Goal: Transaction & Acquisition: Purchase product/service

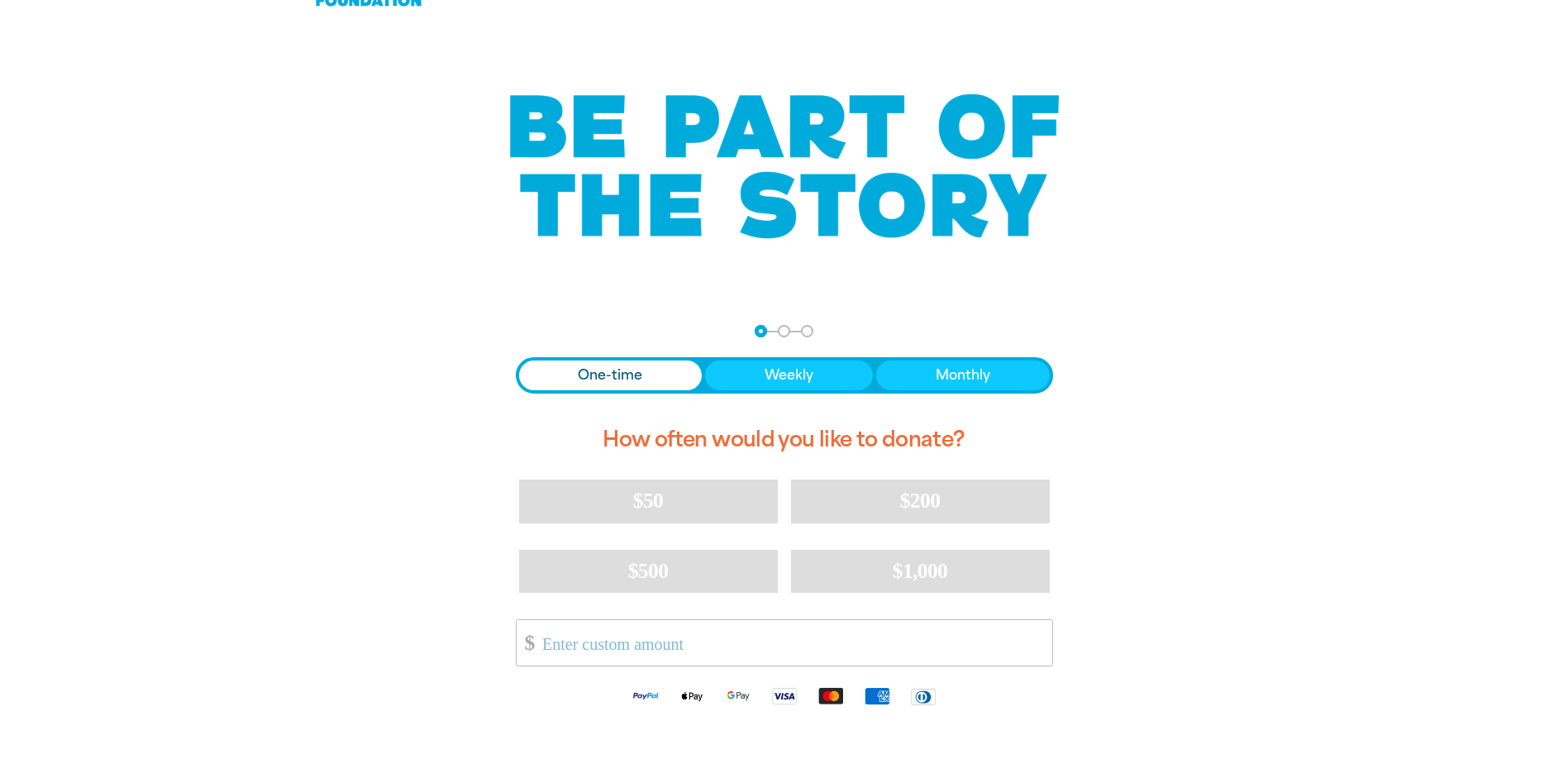
scroll to position [82, 0]
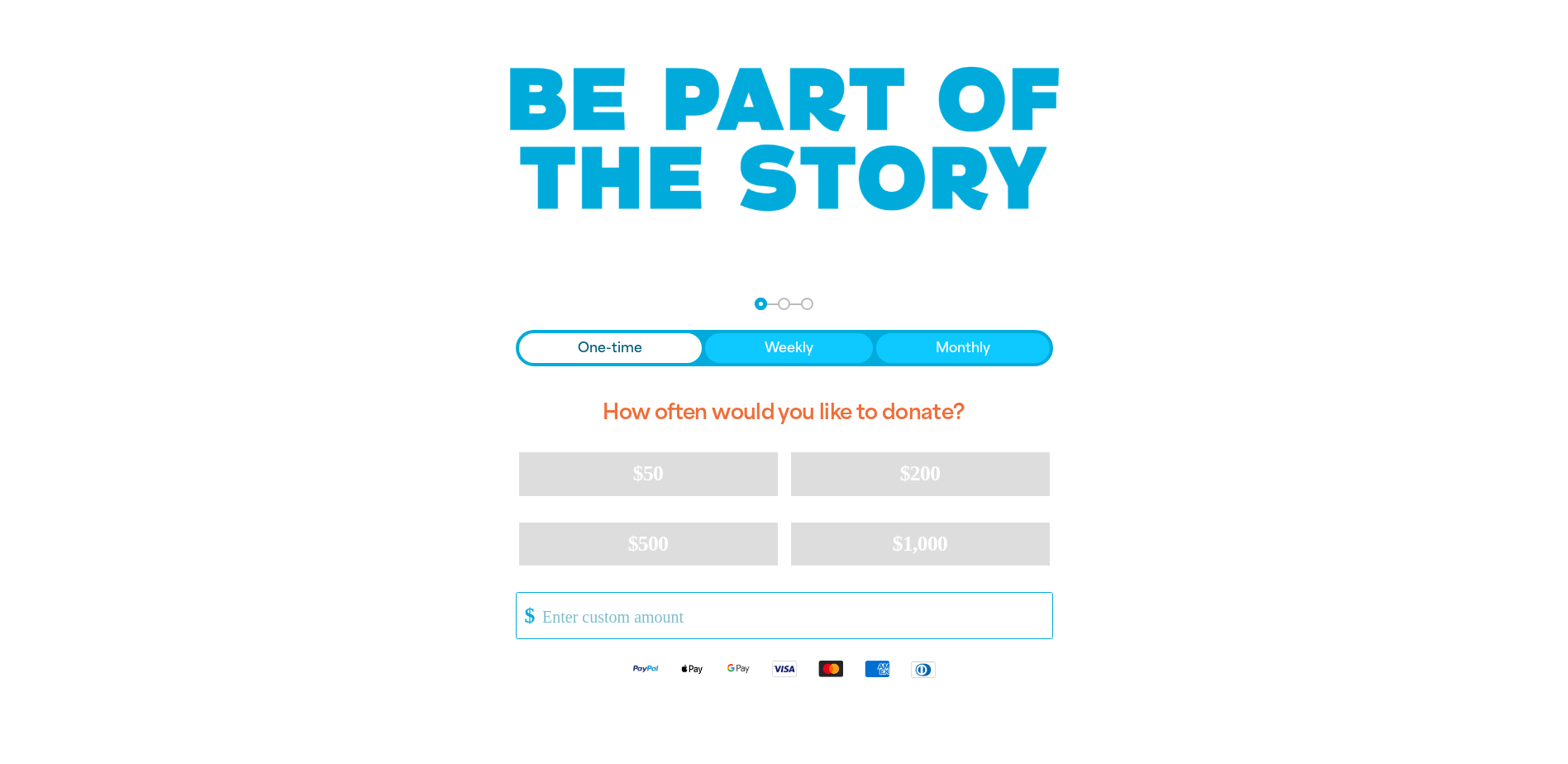
click at [550, 612] on input "Other Amount" at bounding box center [791, 615] width 521 height 45
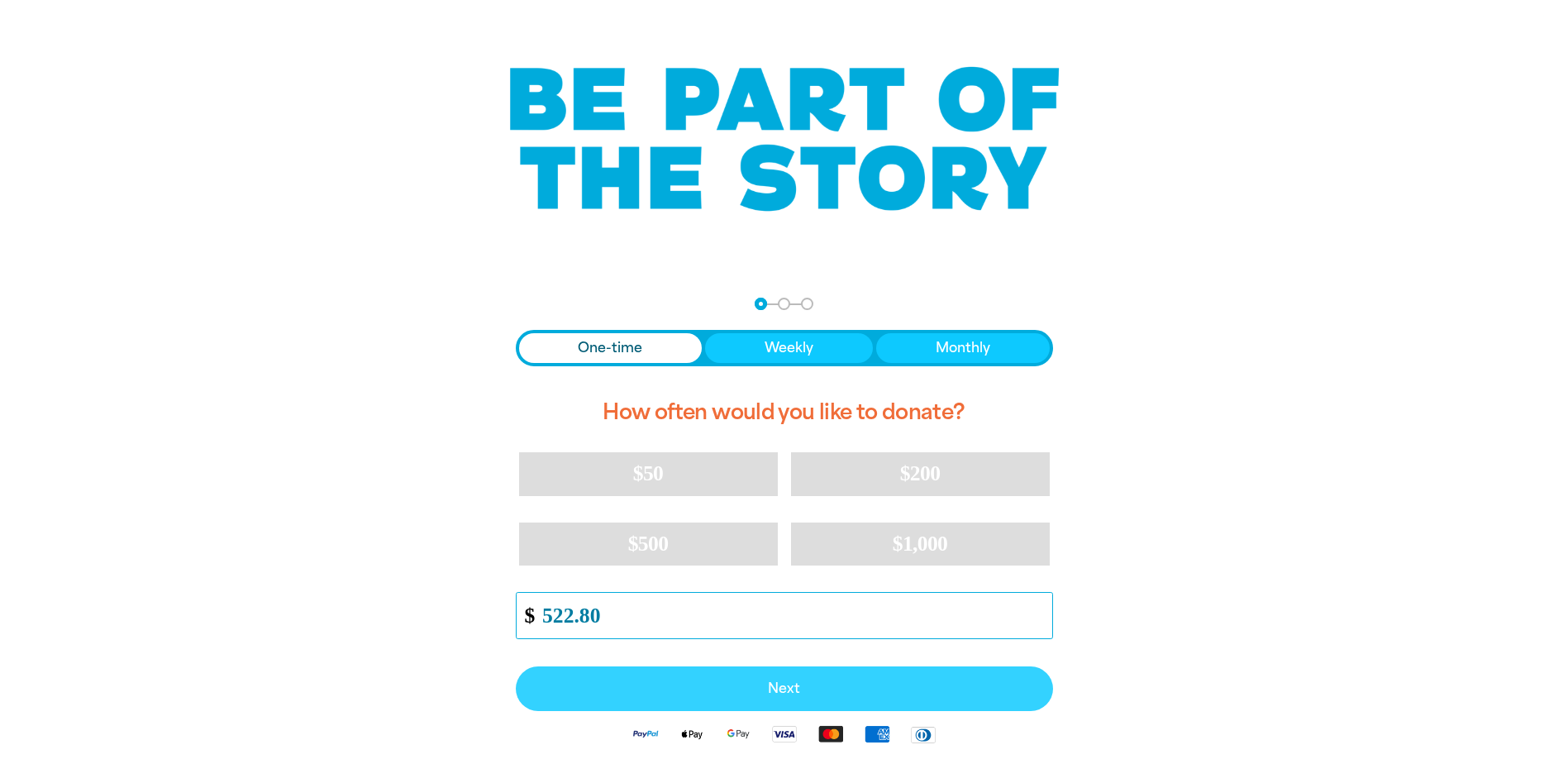
type input "522.80"
click at [821, 690] on span "Next" at bounding box center [784, 689] width 501 height 14
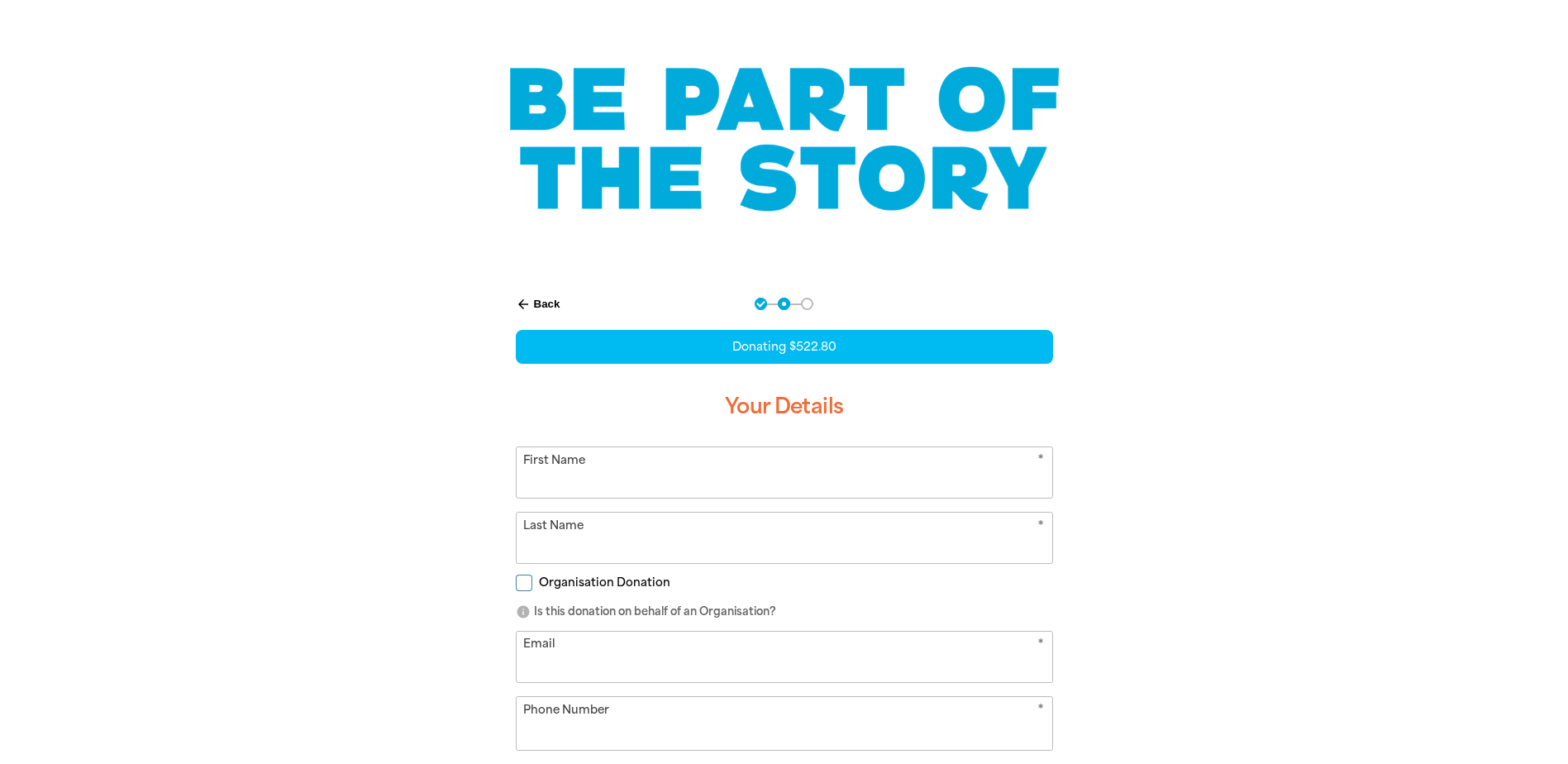
scroll to position [228, 0]
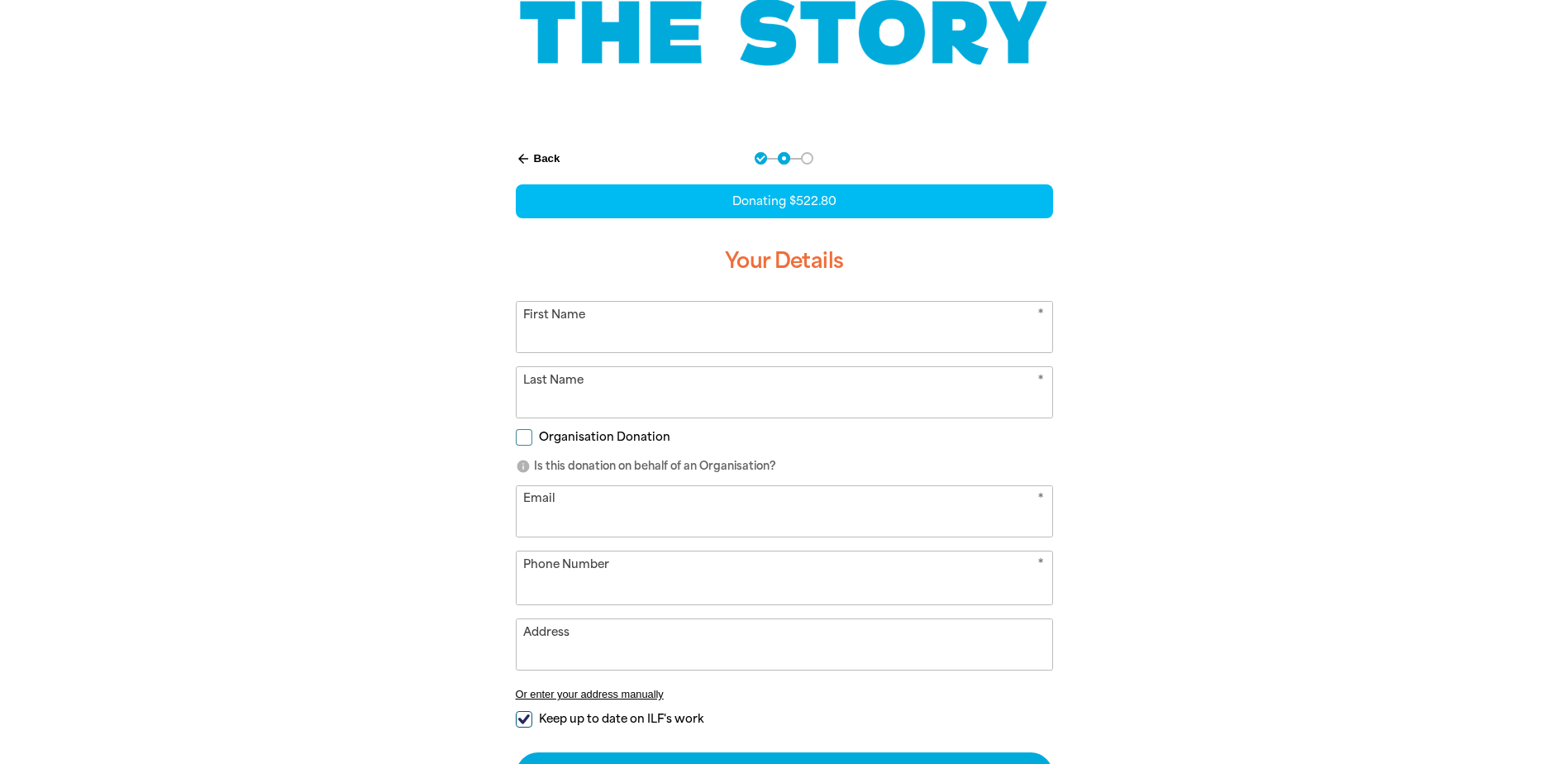
select select "AU"
click at [592, 330] on input "First Name" at bounding box center [784, 326] width 536 height 50
type input "Applecross"
type input "School"
type input "[DOMAIN_NAME][EMAIL_ADDRESS][DOMAIN_NAME]"
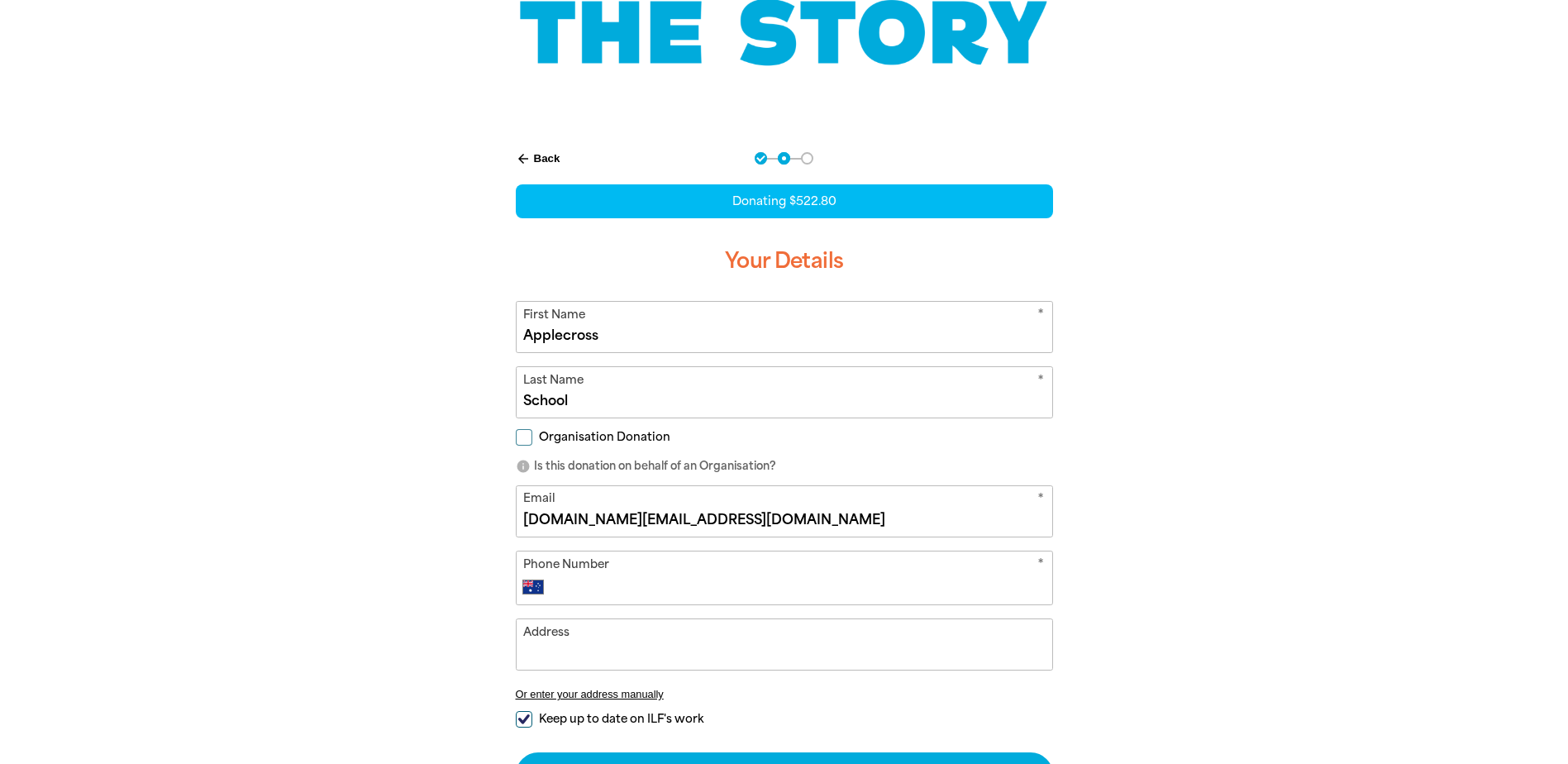
type input "[PHONE_NUMBER]"
type input "[GEOGRAPHIC_DATA]"
type input "[STREET_ADDRESS]"
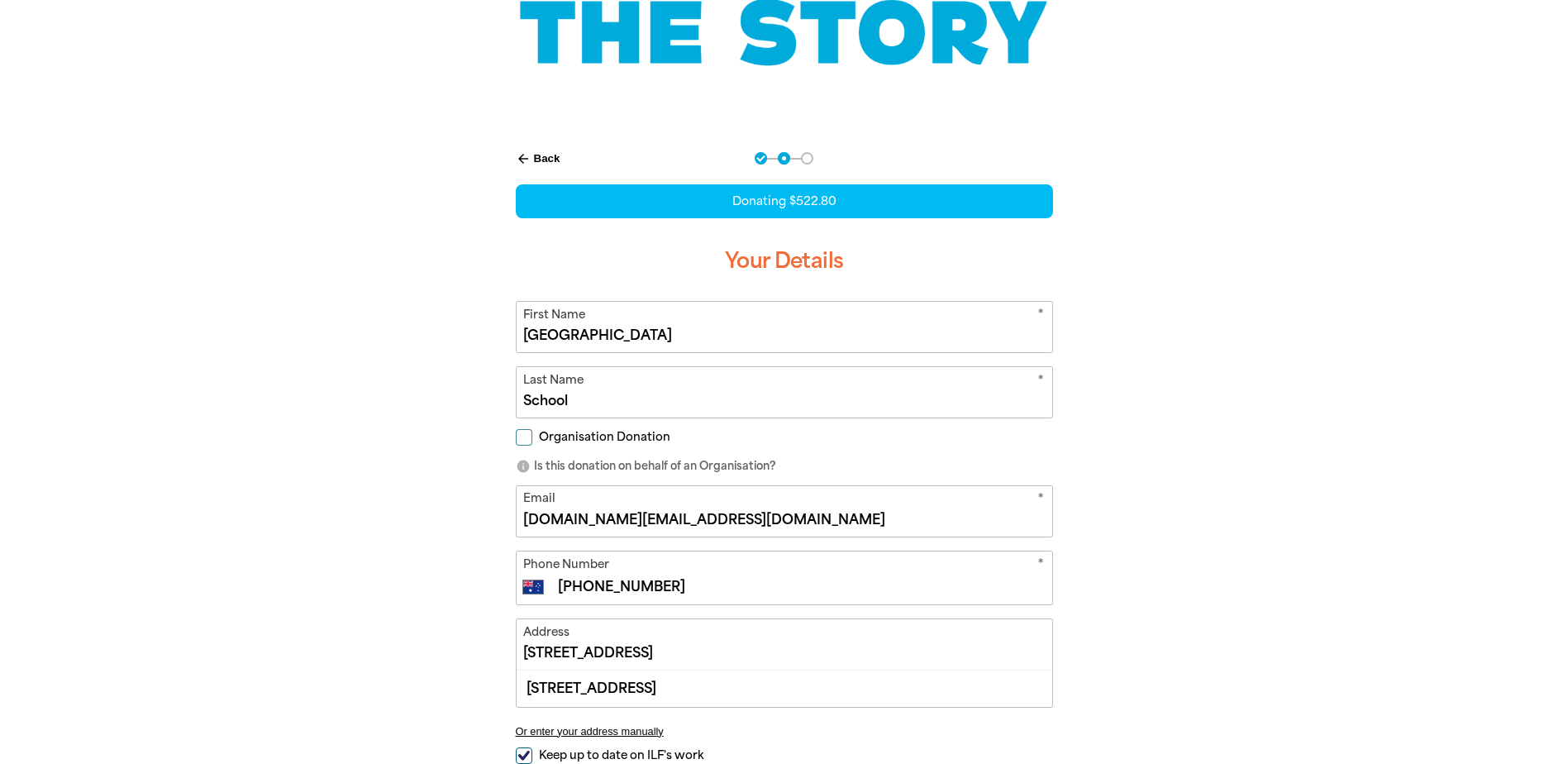
drag, startPoint x: 582, startPoint y: 402, endPoint x: 502, endPoint y: 399, distance: 80.1
click at [502, 399] on div "arrow_back Back Step 1 Step 2 Step 3 Donating $522.80 Your Details * First Name…" at bounding box center [784, 493] width 579 height 723
click at [526, 440] on form "* First Name Applecross Primary School * Last Name Organisation Donation info I…" at bounding box center [784, 567] width 538 height 533
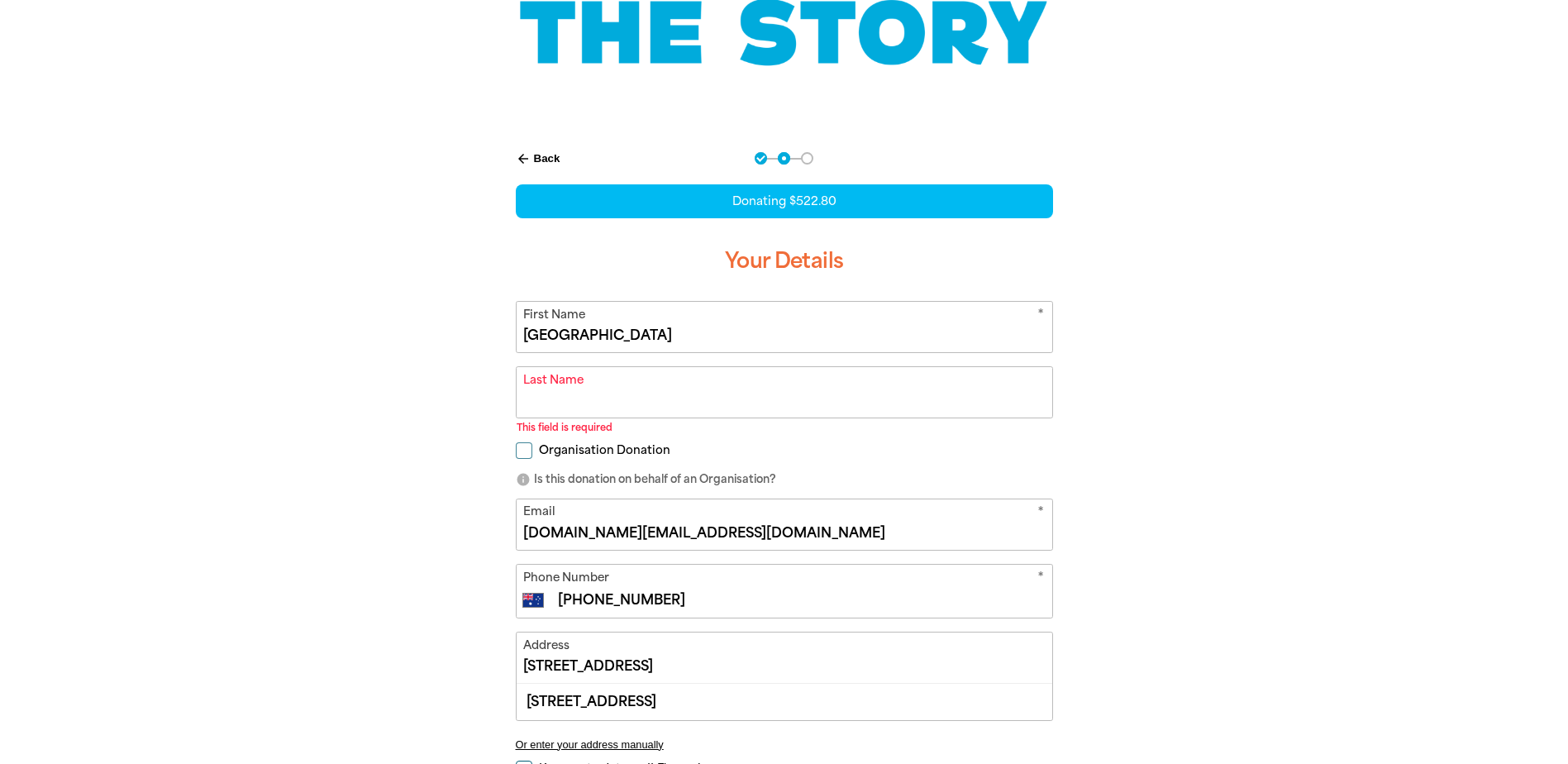
click at [523, 448] on input "Organisation Donation" at bounding box center [524, 451] width 17 height 17
checkbox input "true"
select select "AU"
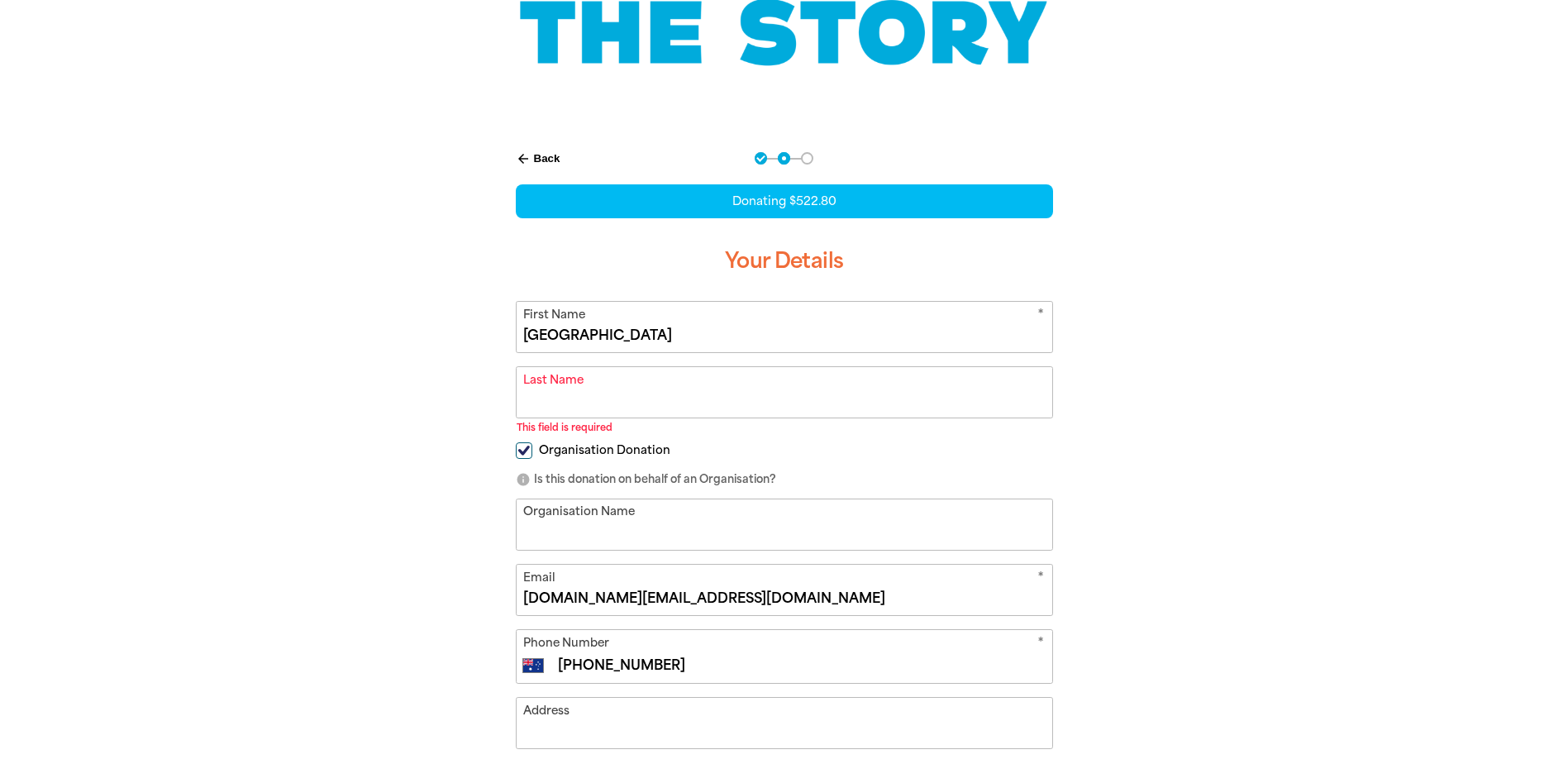
drag, startPoint x: 723, startPoint y: 337, endPoint x: 522, endPoint y: 326, distance: 201.3
click at [522, 326] on input "[GEOGRAPHIC_DATA]" at bounding box center [784, 326] width 536 height 50
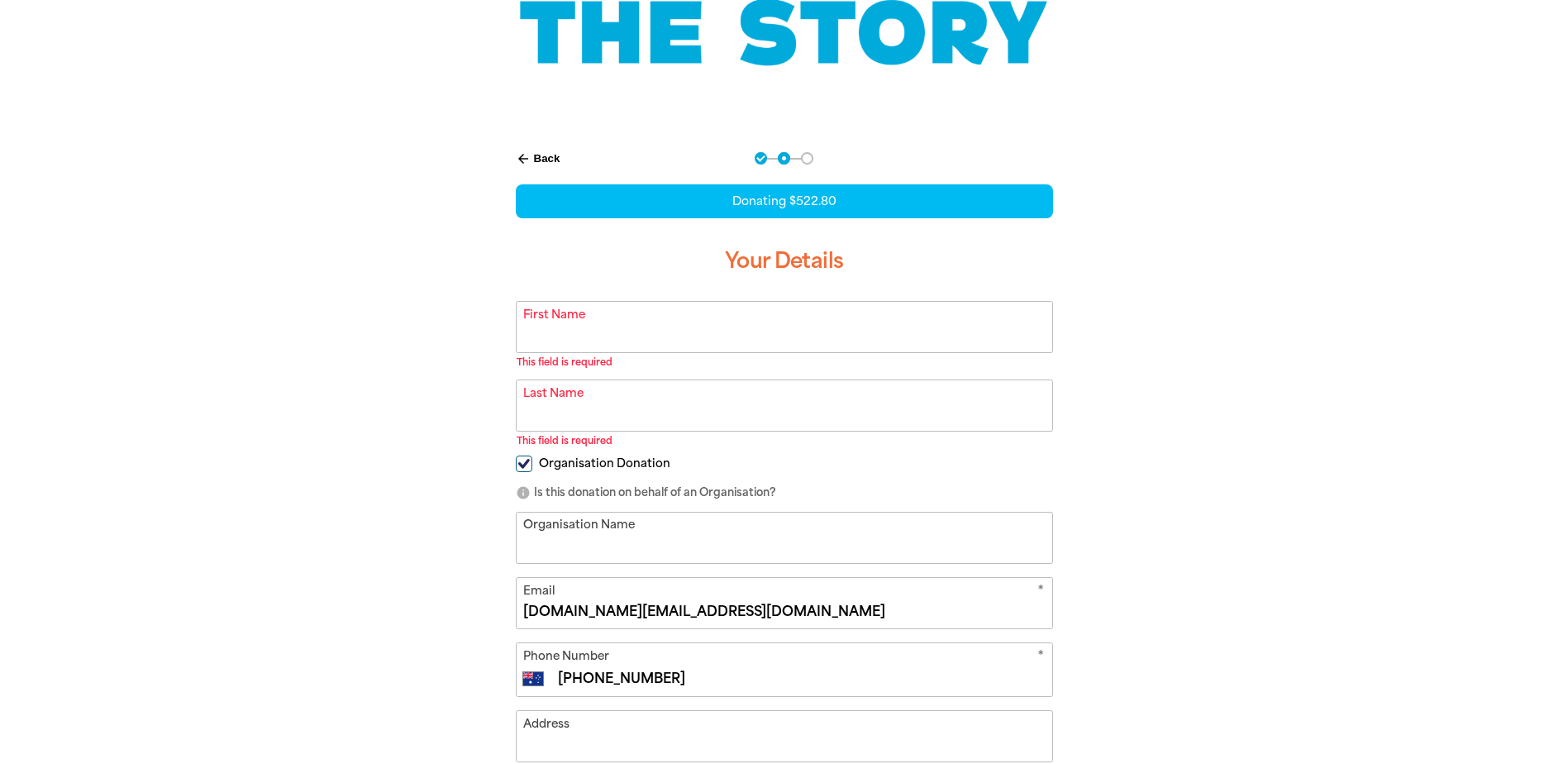
click at [554, 545] on input "Organisation Name" at bounding box center [784, 537] width 536 height 50
type input "[GEOGRAPHIC_DATA]"
type input "[PERSON_NAME]"
type input "Mackay"
type input "[STREET_ADDRESS]"
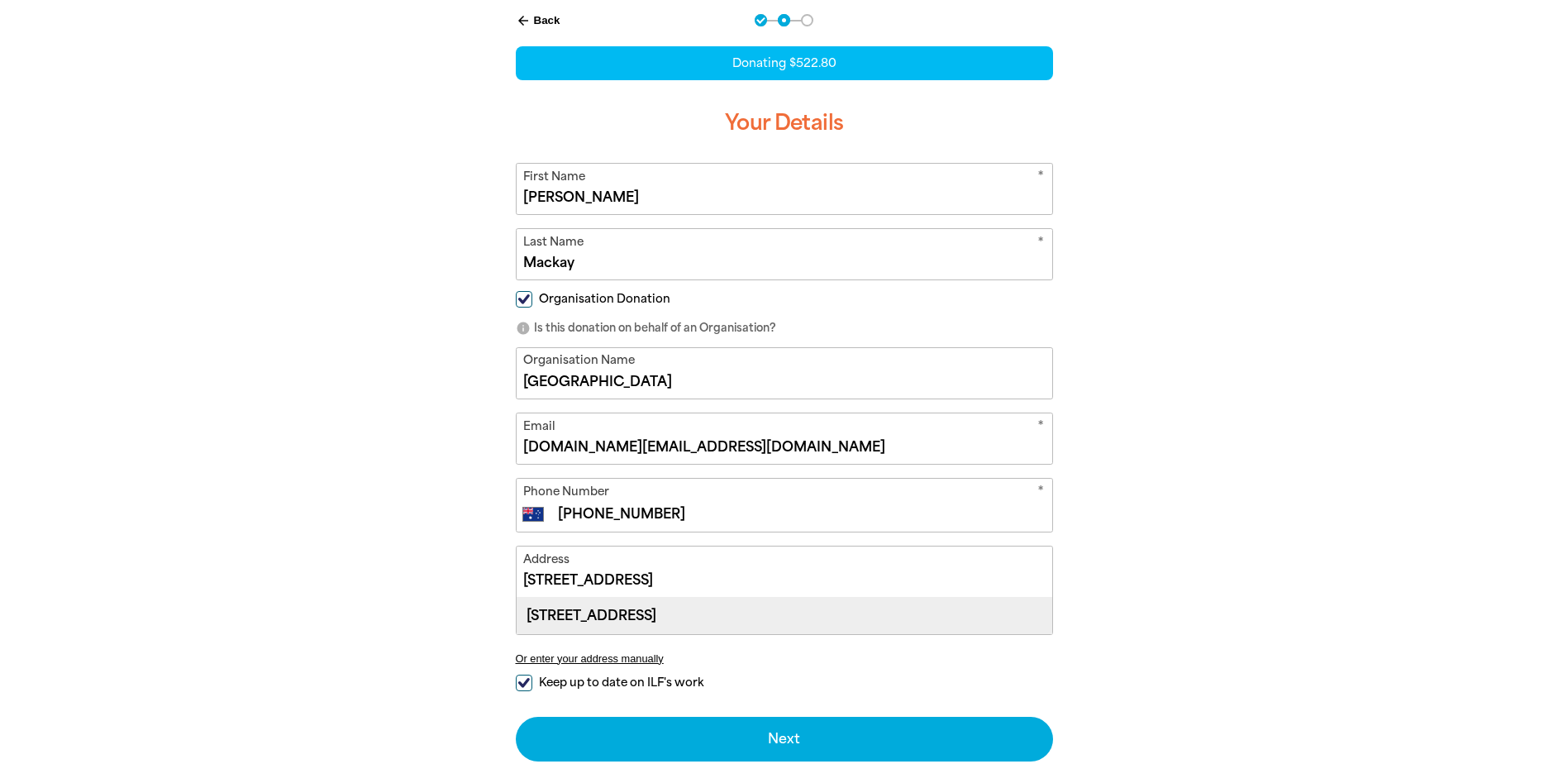
scroll to position [421, 0]
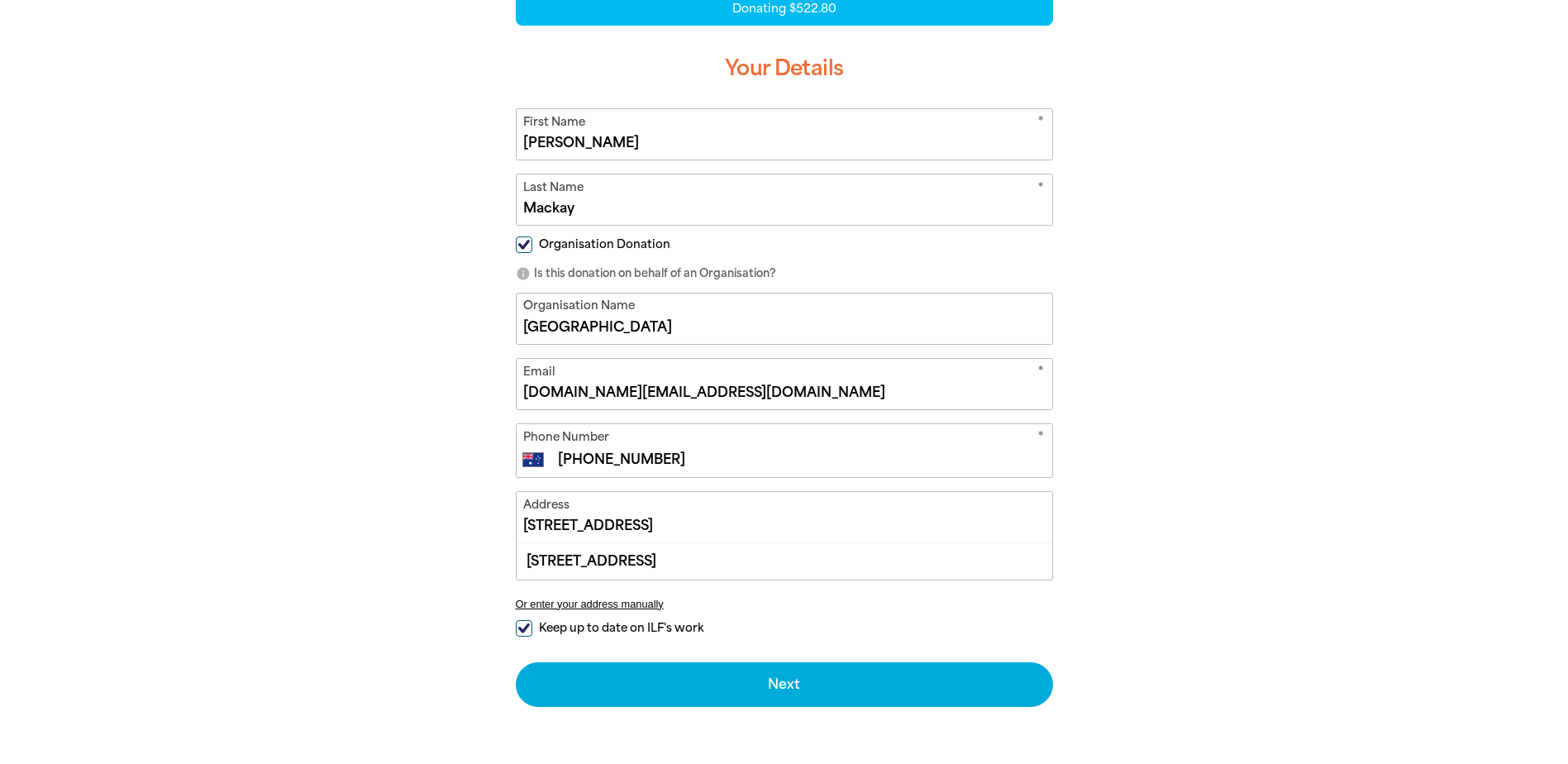
click at [522, 626] on input "Keep up to date on ILF's work" at bounding box center [524, 628] width 17 height 17
checkbox input "false"
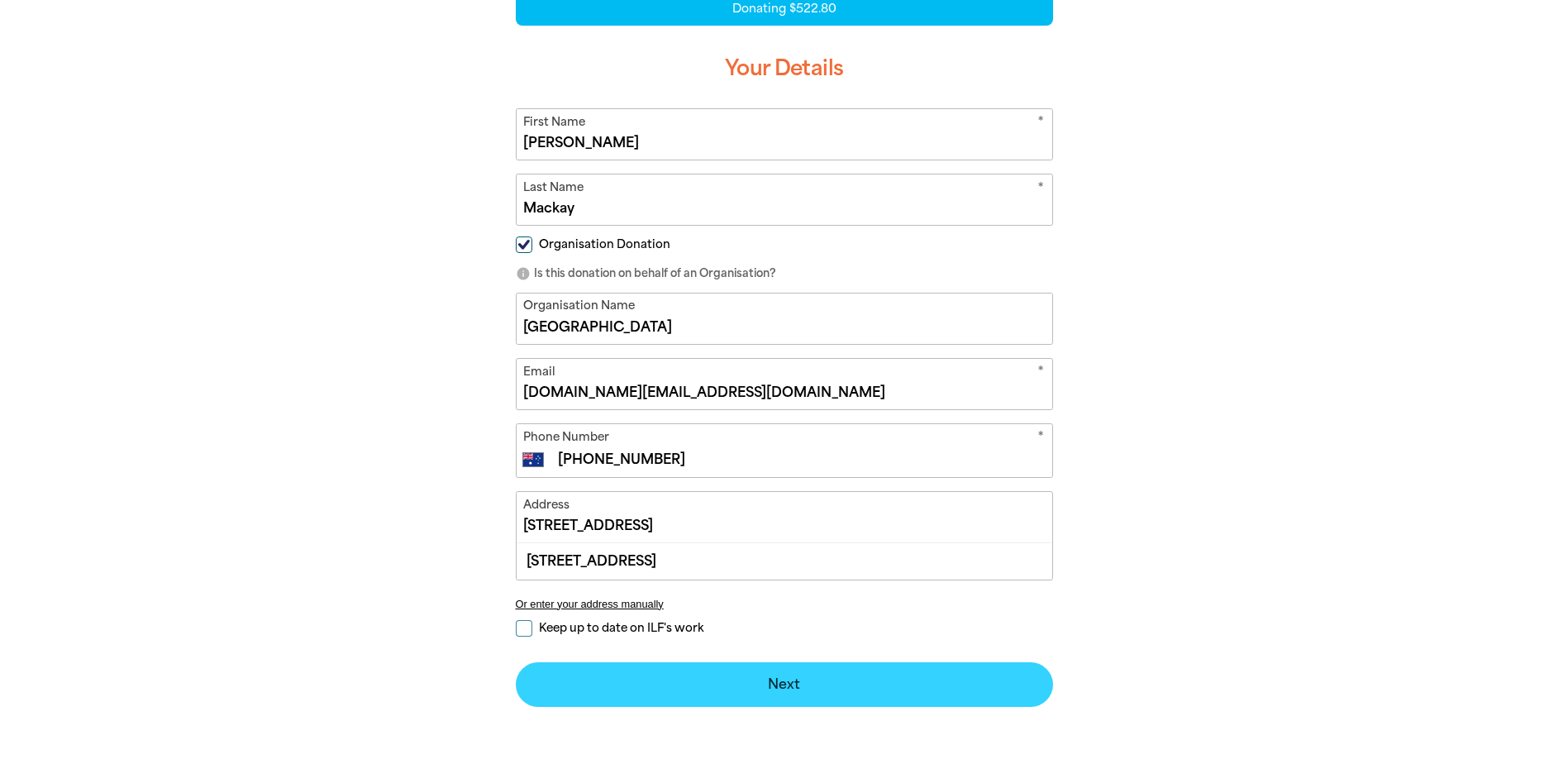
click at [745, 692] on button "Next chevron_right" at bounding box center [784, 685] width 538 height 45
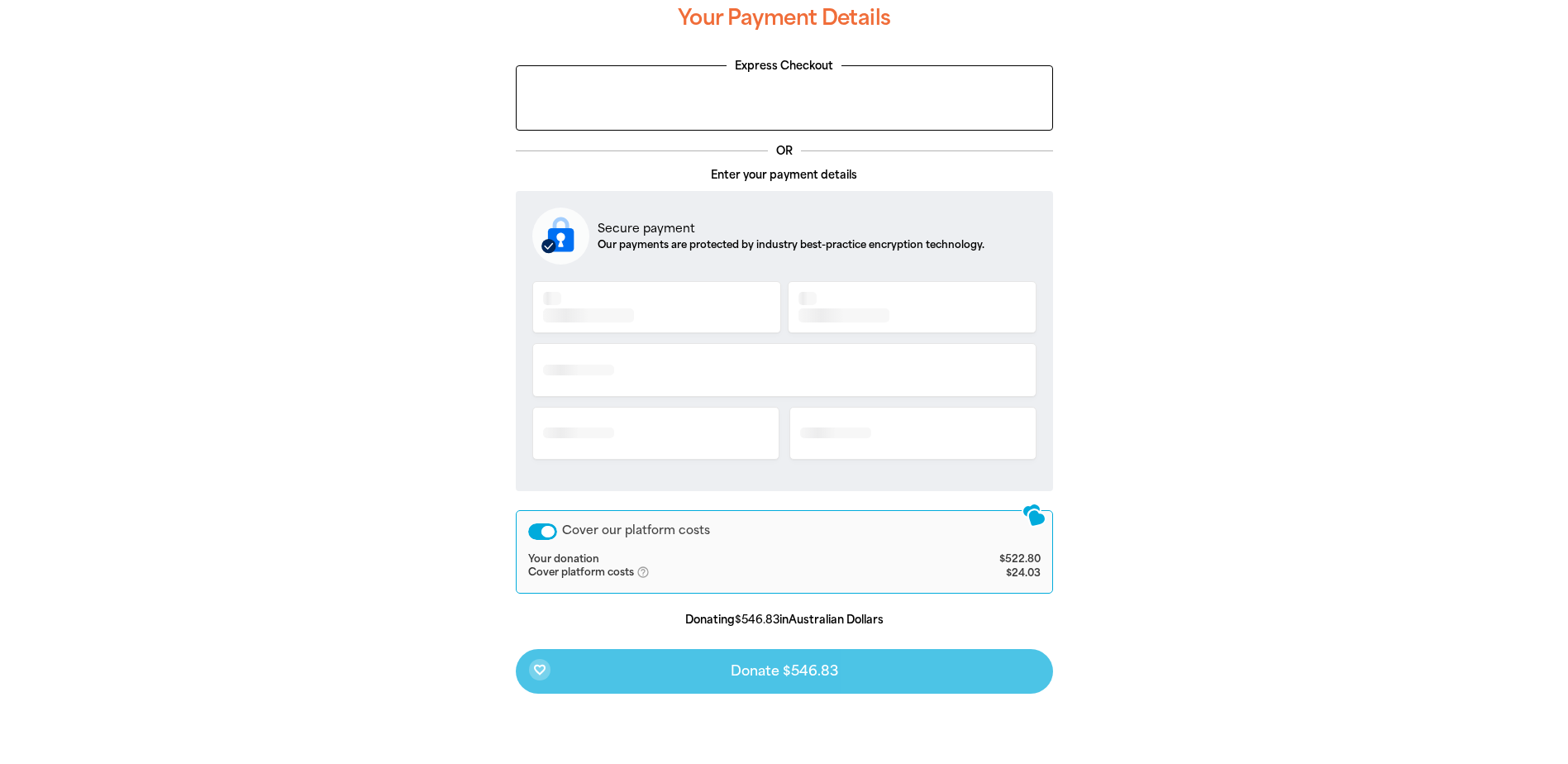
scroll to position [337, 0]
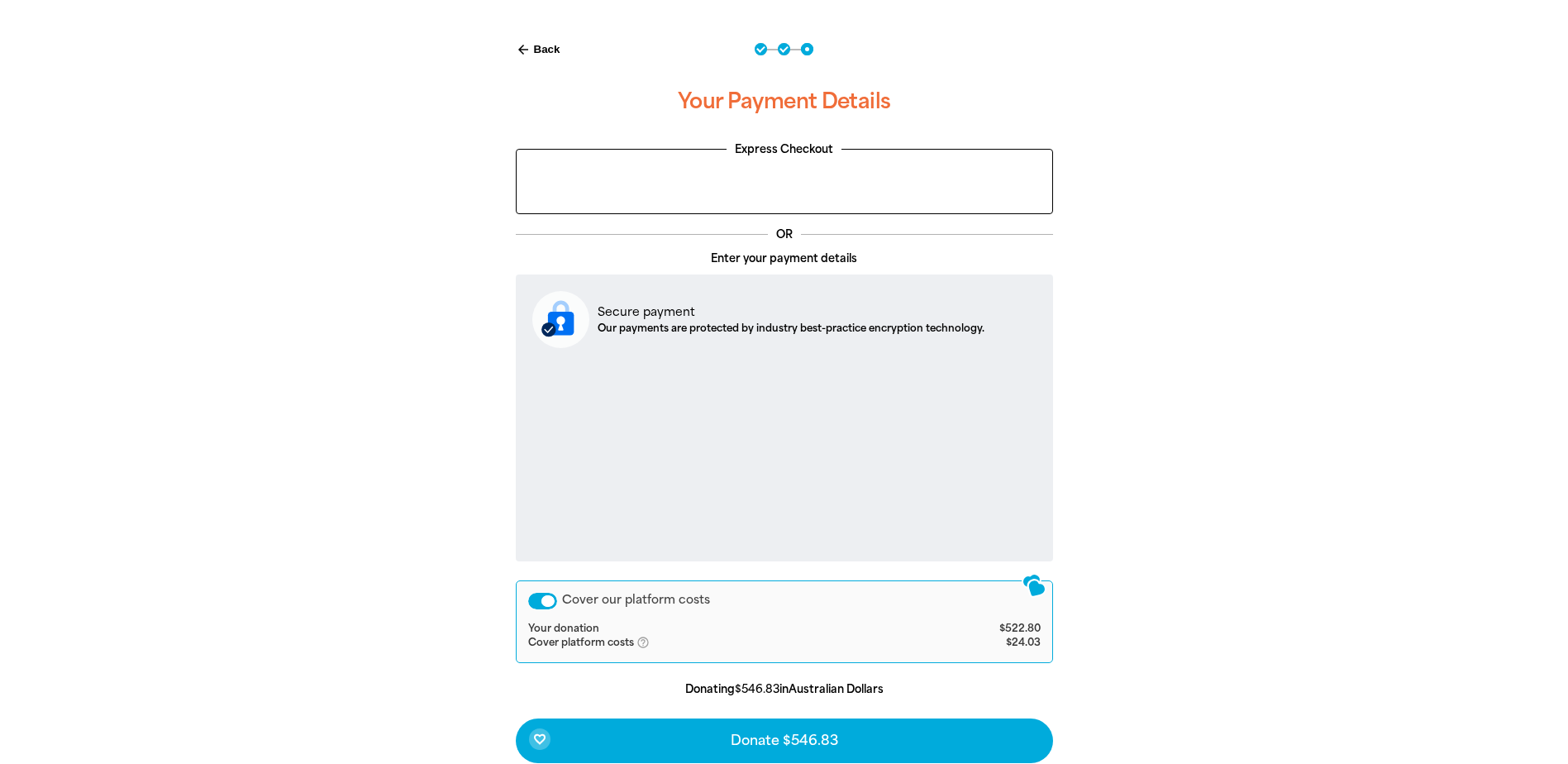
click at [544, 602] on div "Cover our platform costs" at bounding box center [543, 600] width 29 height 17
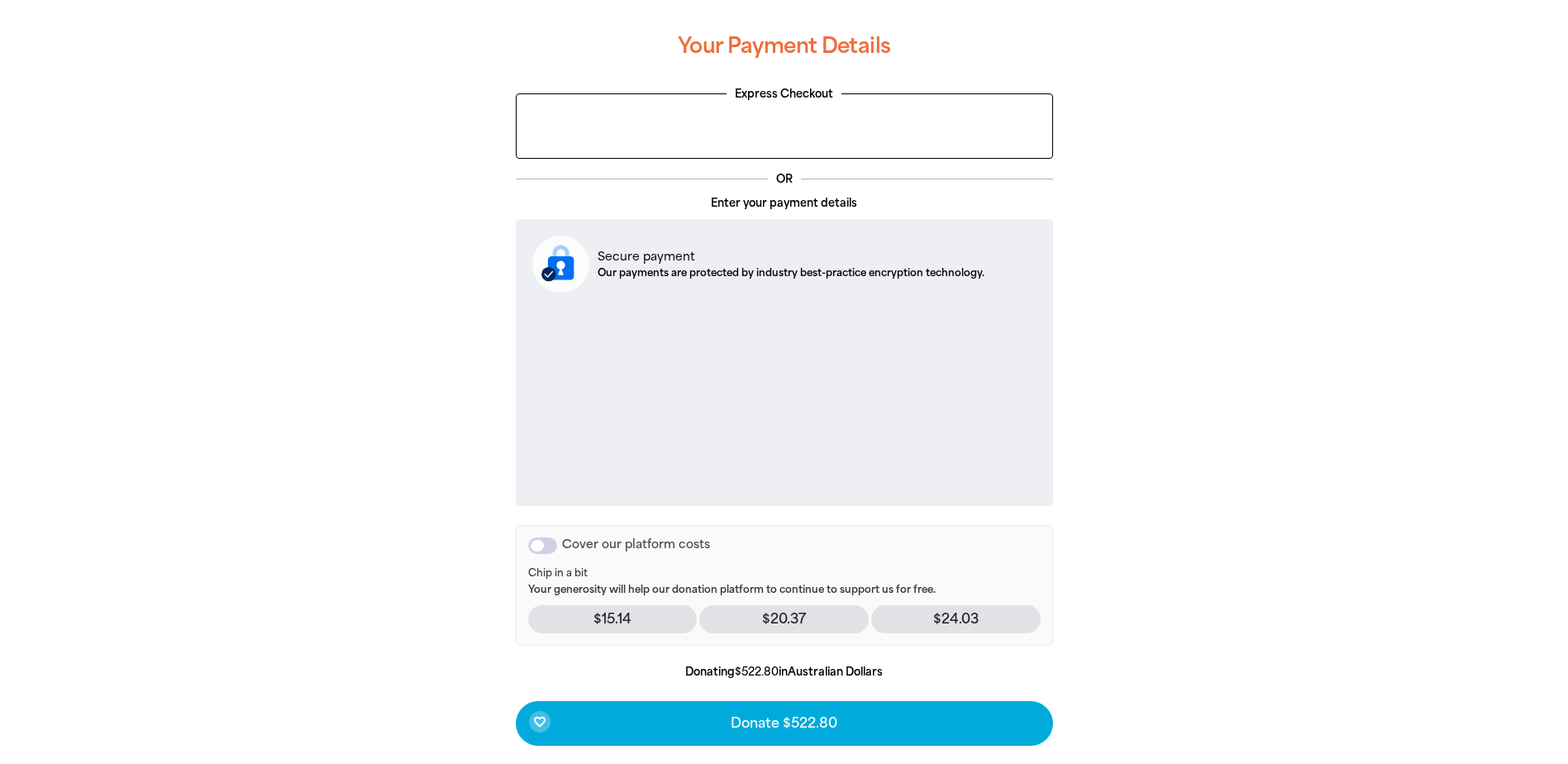
scroll to position [448, 0]
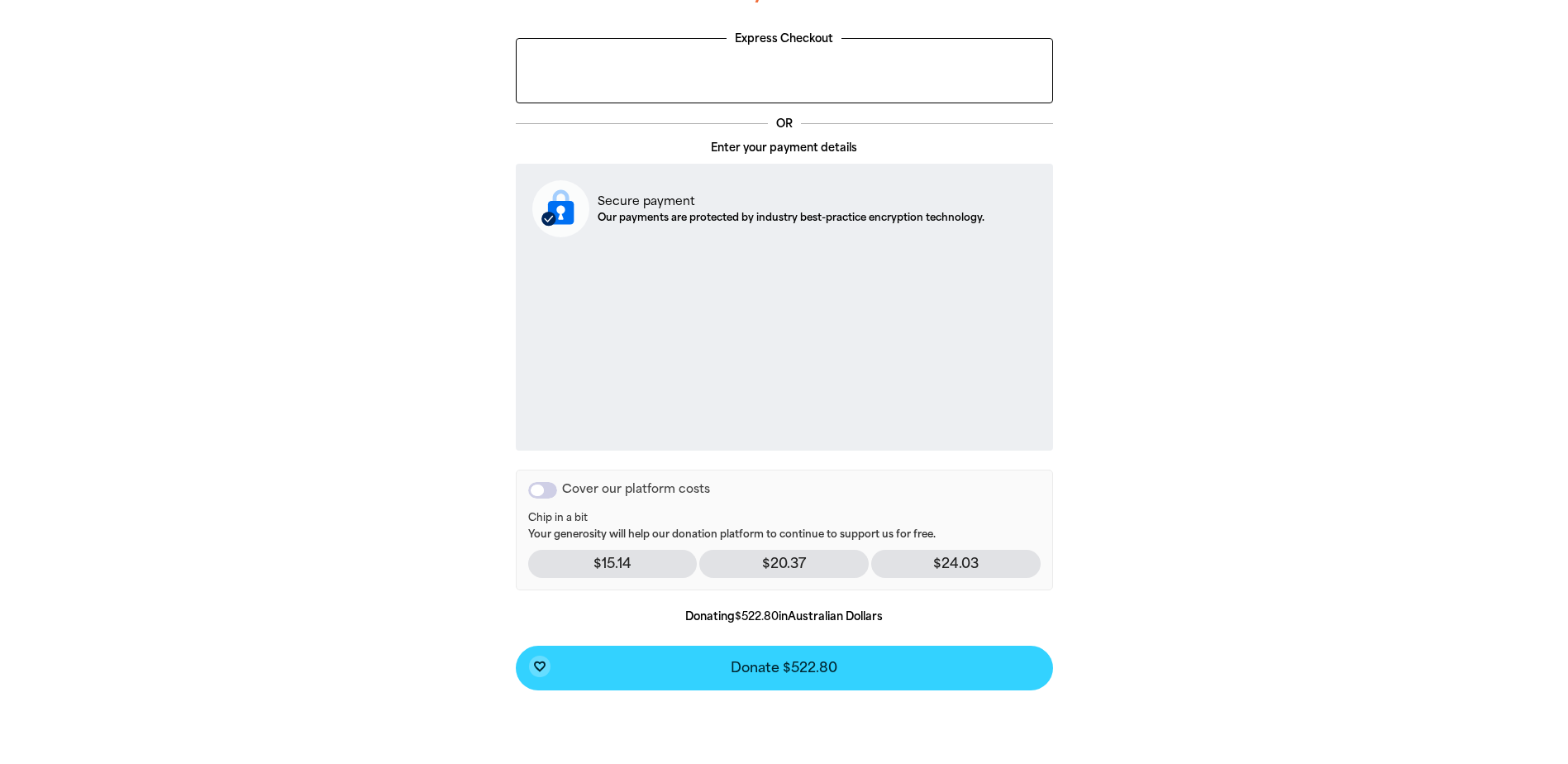
click at [849, 665] on button "favorite_border Donate $522.80" at bounding box center [784, 668] width 538 height 45
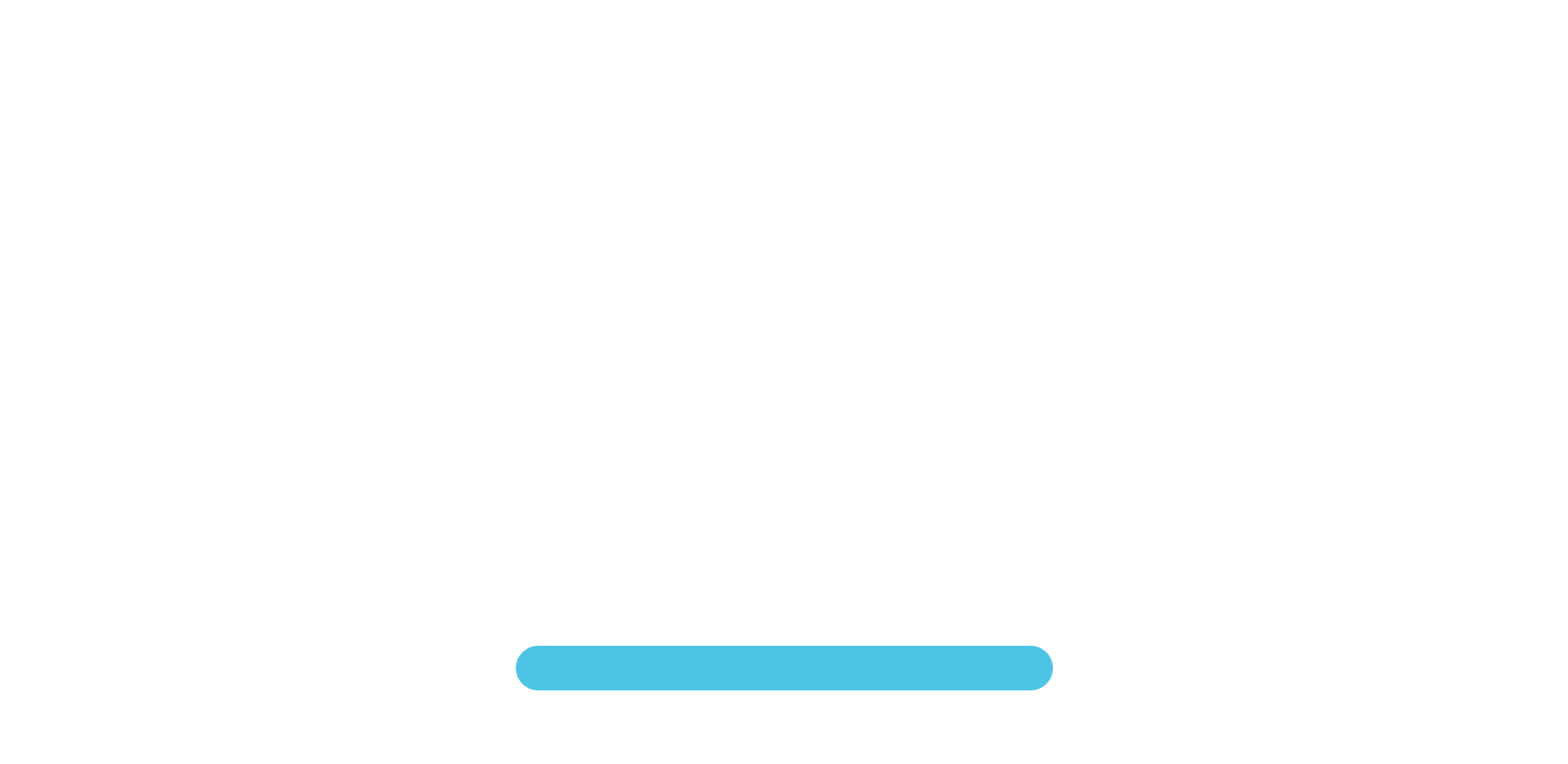
scroll to position [337, 0]
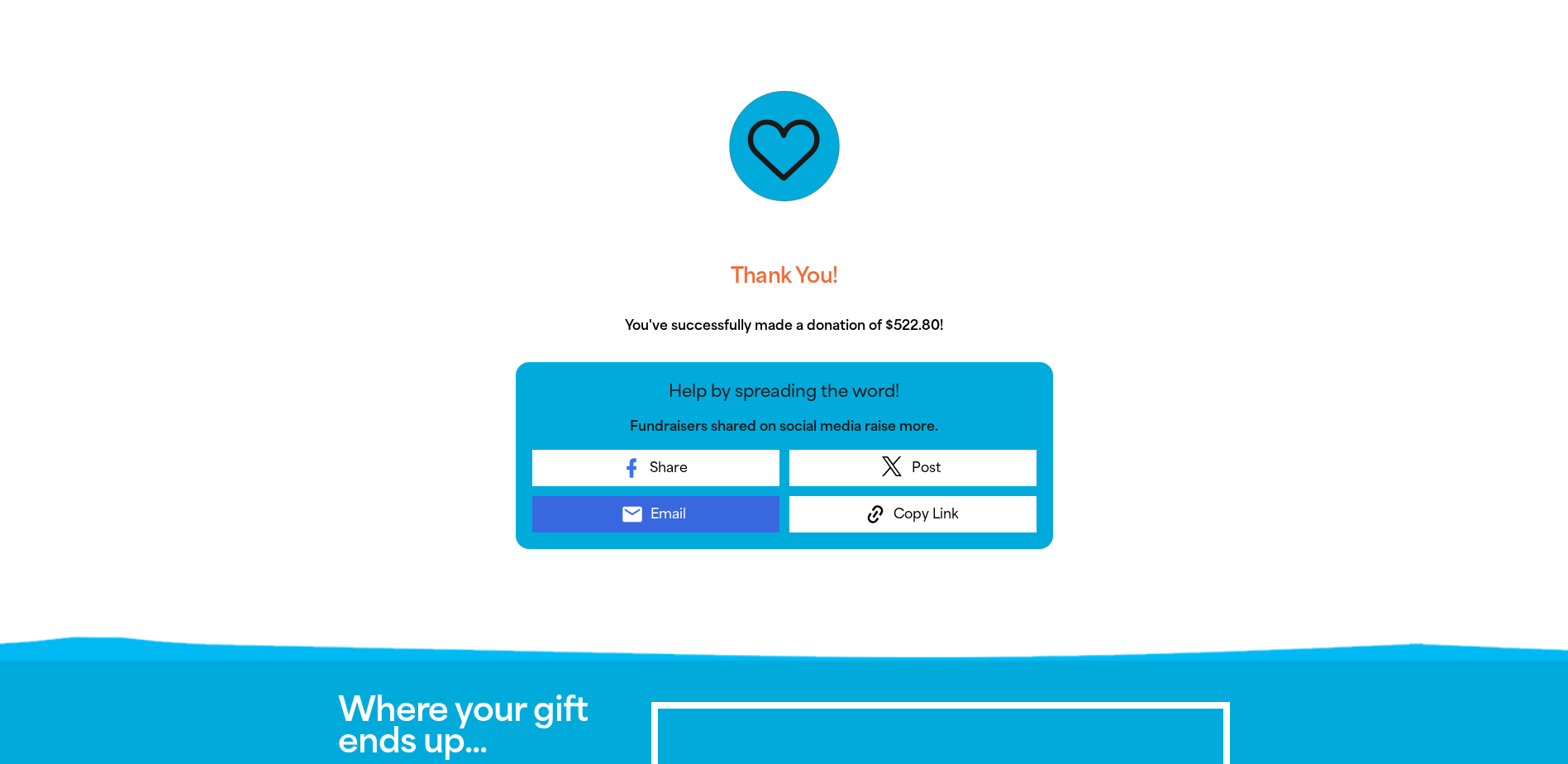
click at [647, 510] on link "email Email" at bounding box center [656, 513] width 247 height 36
